Goal: Task Accomplishment & Management: Use online tool/utility

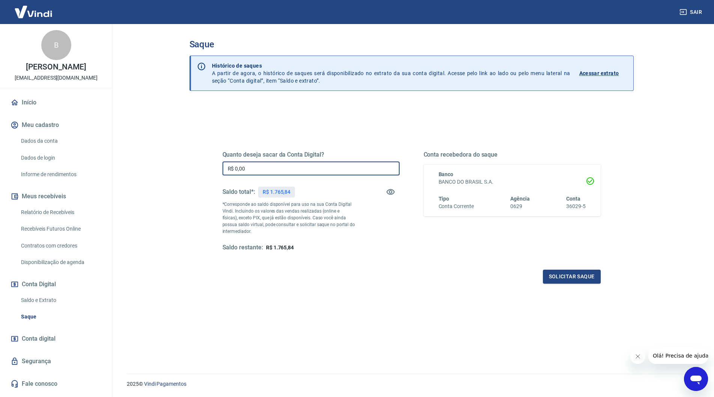
click at [324, 164] on input "R$ 0,00" at bounding box center [310, 168] width 177 height 14
type input "R$ 1.700,00"
click at [574, 278] on button "Solicitar saque" at bounding box center [572, 276] width 58 height 14
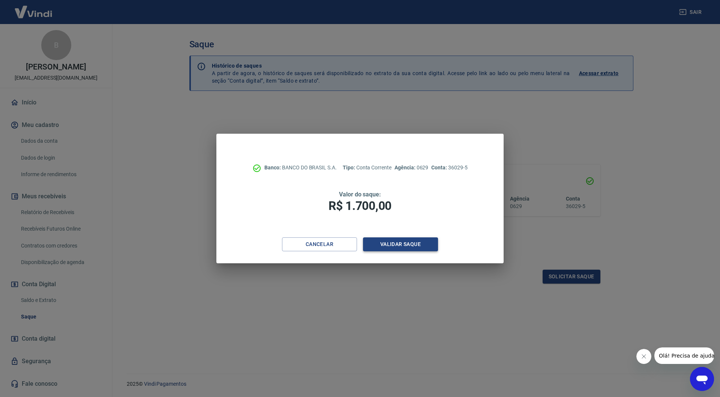
click at [402, 244] on button "Validar saque" at bounding box center [400, 244] width 75 height 14
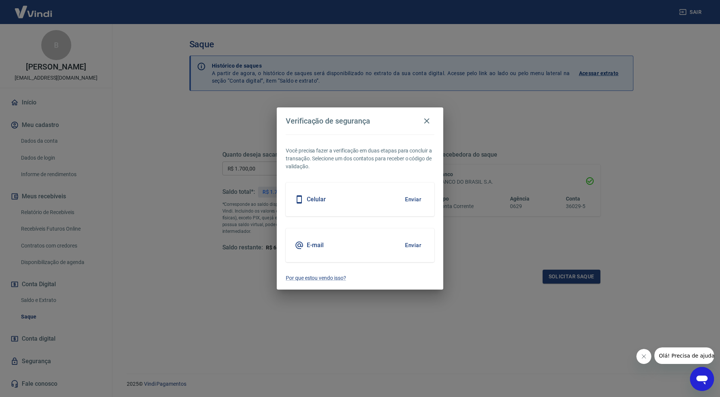
click at [409, 246] on button "Enviar" at bounding box center [413, 245] width 24 height 16
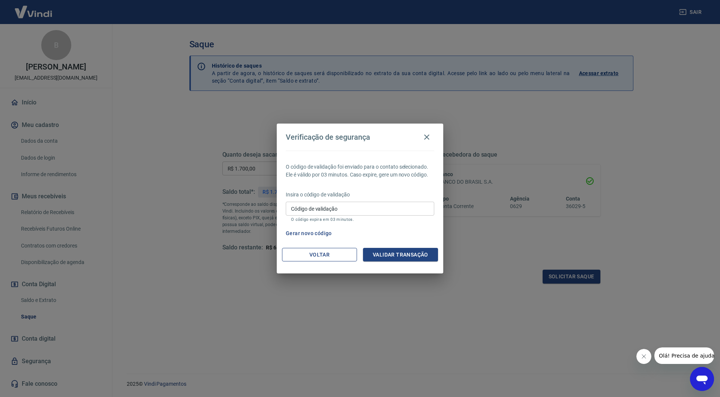
click at [345, 256] on button "Voltar" at bounding box center [319, 255] width 75 height 14
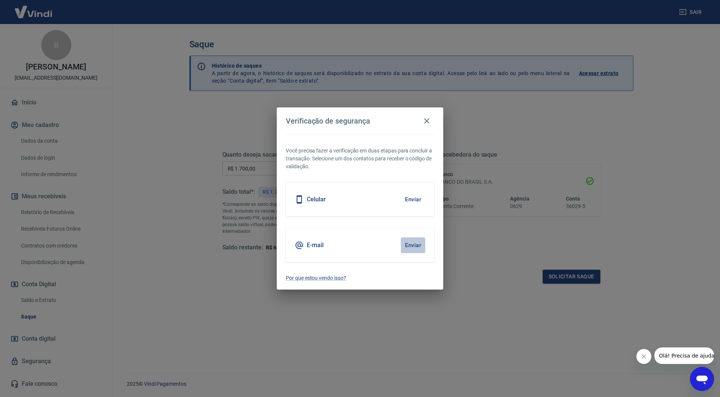
click at [424, 244] on button "Enviar" at bounding box center [413, 245] width 24 height 16
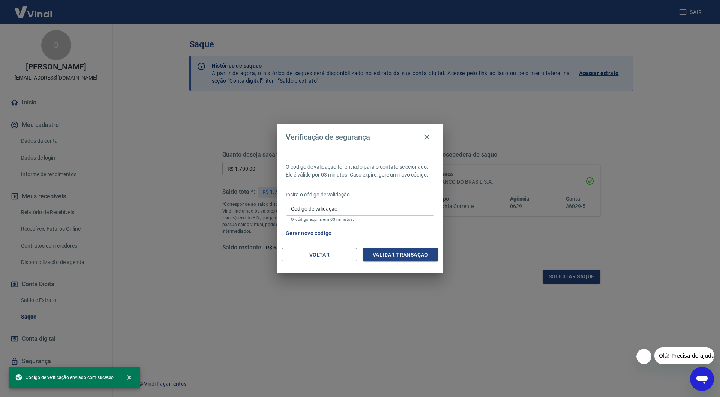
click at [356, 205] on input "Código de validação" at bounding box center [360, 208] width 149 height 14
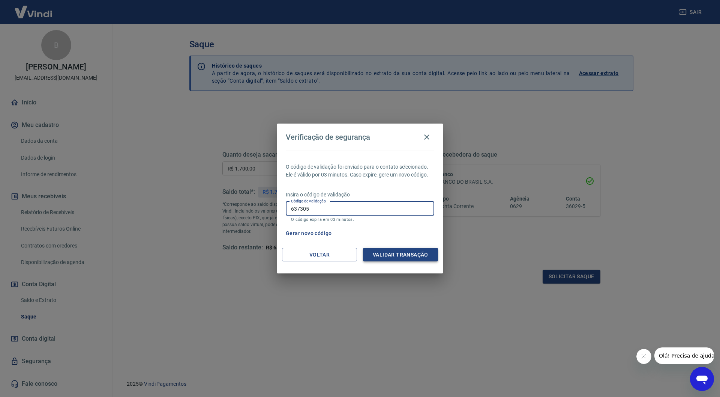
type input "637305"
click at [415, 254] on button "Validar transação" at bounding box center [400, 255] width 75 height 14
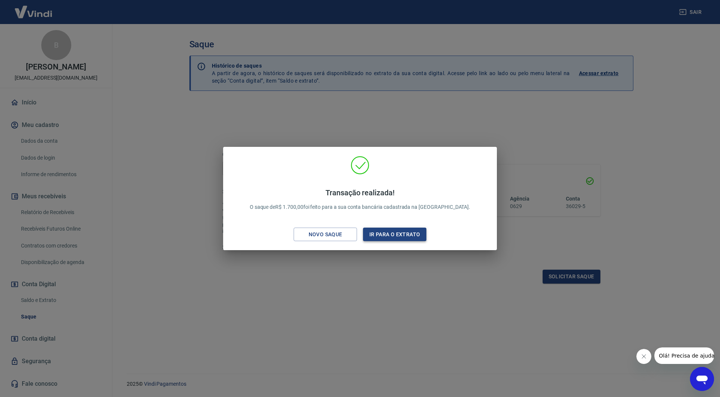
click at [394, 234] on button "Ir para o extrato" at bounding box center [394, 234] width 63 height 14
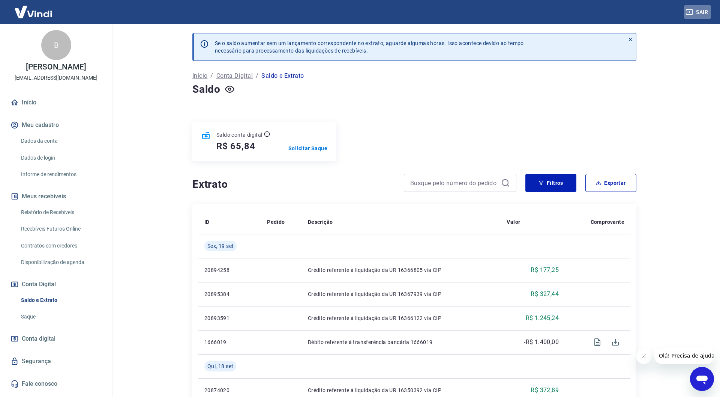
click at [699, 10] on button "Sair" at bounding box center [697, 12] width 27 height 14
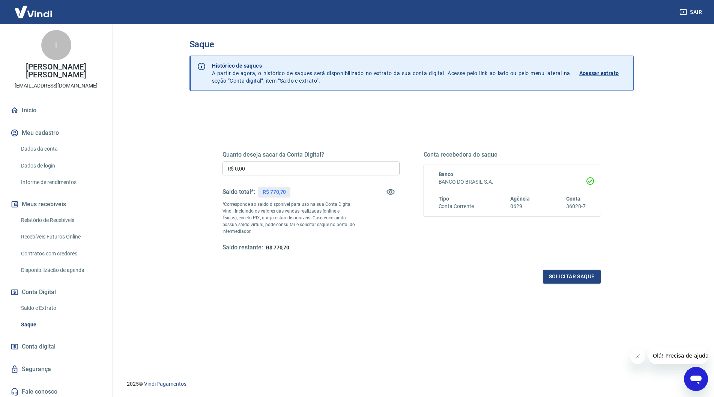
click at [704, 5] on button "Sair" at bounding box center [691, 12] width 27 height 14
